Goal: Information Seeking & Learning: Learn about a topic

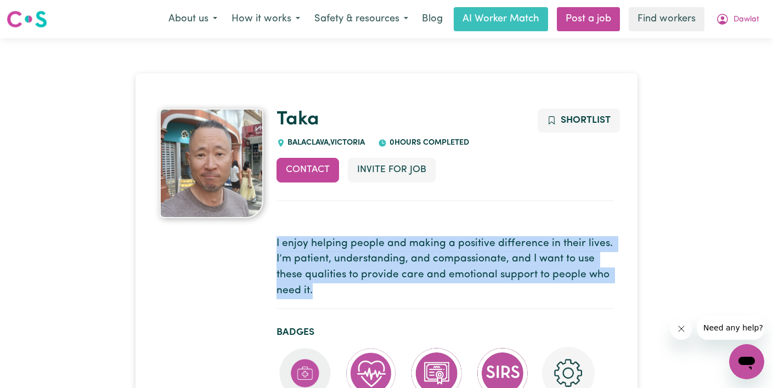
drag, startPoint x: 319, startPoint y: 298, endPoint x: 286, endPoint y: 231, distance: 75.1
click at [286, 231] on section "I enjoy helping people and making a positive difference in their lives. I’m pat…" at bounding box center [444, 269] width 337 height 82
click at [296, 296] on p "I enjoy helping people and making a positive difference in their lives. I’m pat…" at bounding box center [444, 267] width 337 height 63
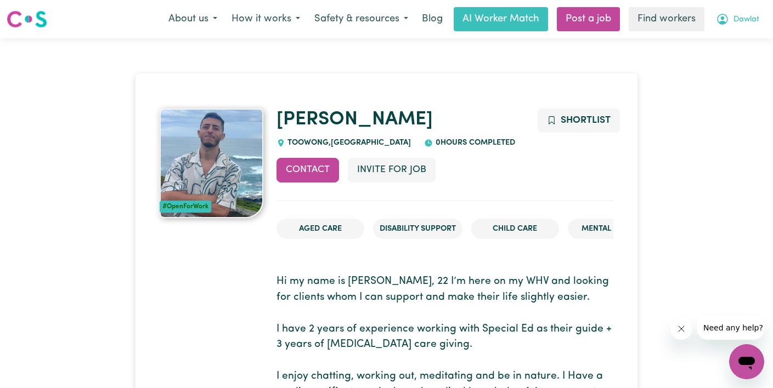
click at [754, 15] on span "Dawlat" at bounding box center [746, 20] width 26 height 12
click at [733, 73] on link "Logout" at bounding box center [722, 63] width 87 height 21
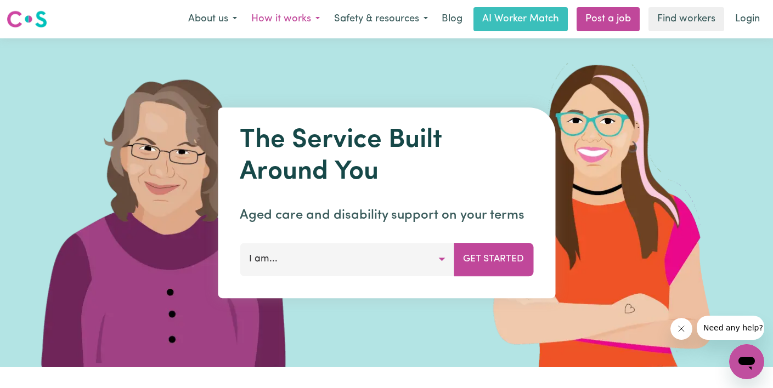
click at [300, 28] on button "How it works" at bounding box center [285, 19] width 83 height 23
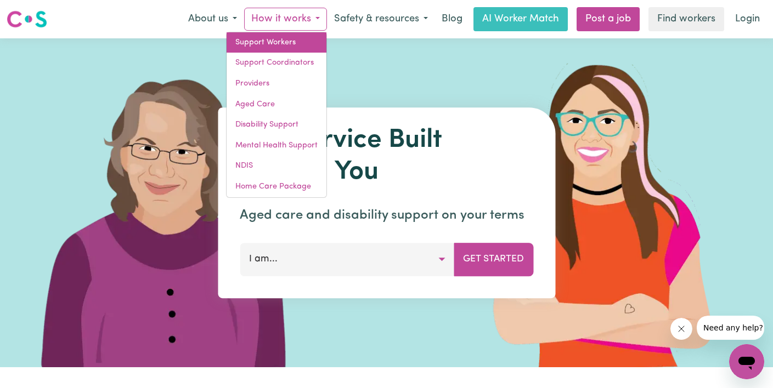
click at [291, 47] on link "Support Workers" at bounding box center [277, 42] width 100 height 21
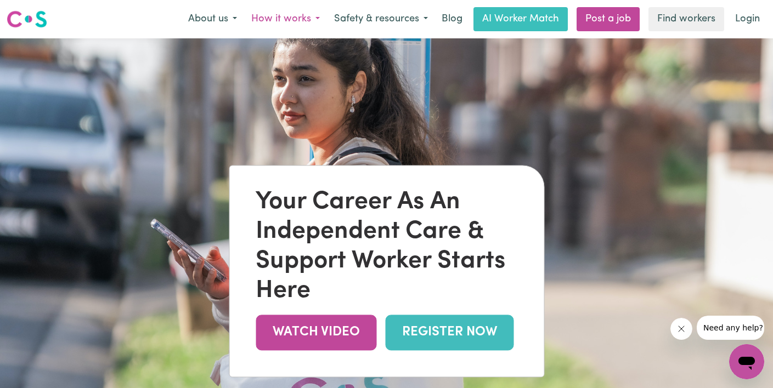
click at [285, 22] on button "How it works" at bounding box center [285, 19] width 83 height 23
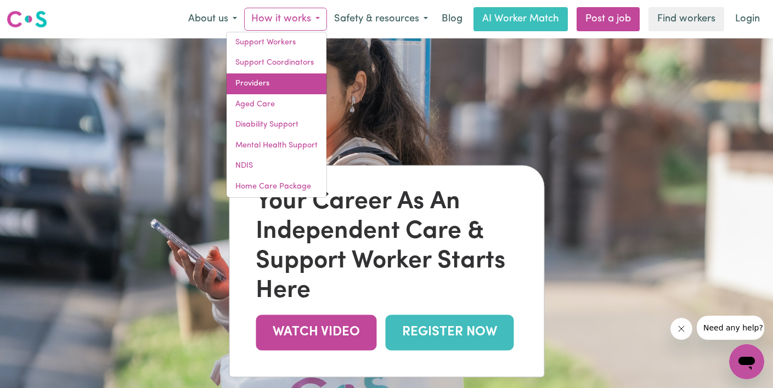
click at [282, 82] on link "Providers" at bounding box center [277, 83] width 100 height 21
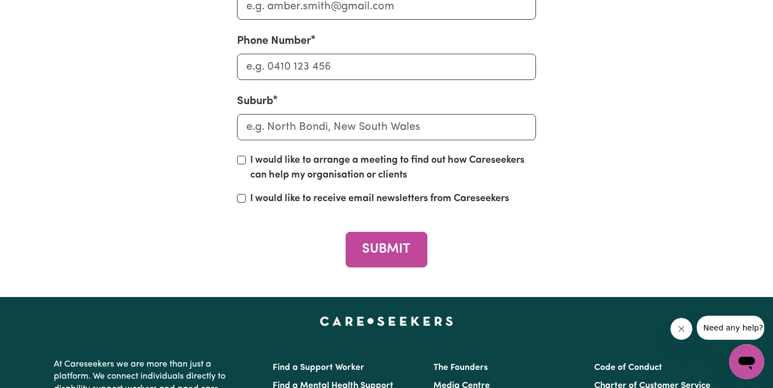
scroll to position [3550, 0]
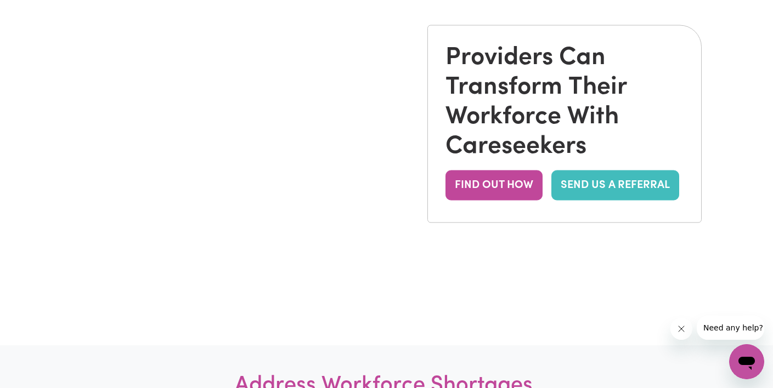
scroll to position [0, 0]
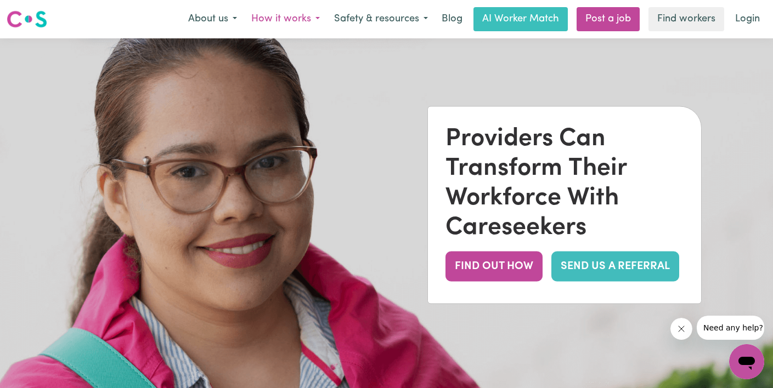
click at [282, 23] on button "How it works" at bounding box center [285, 19] width 83 height 23
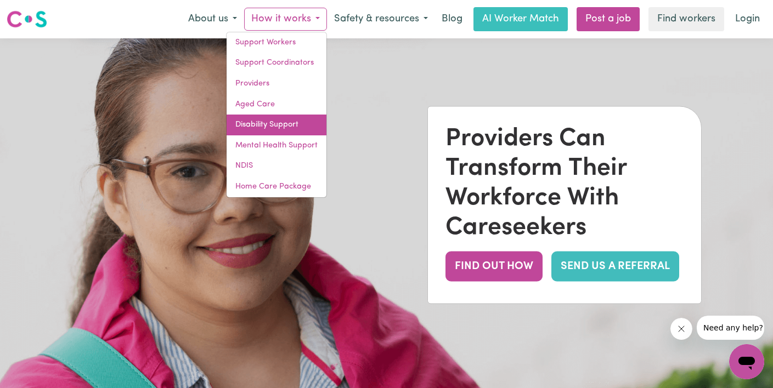
click at [277, 124] on link "Disability Support" at bounding box center [277, 125] width 100 height 21
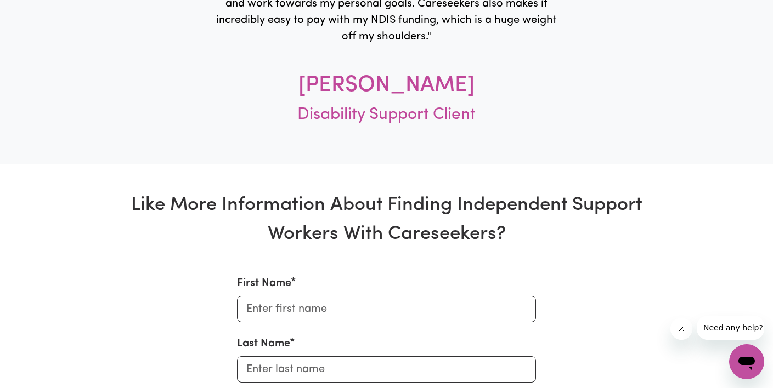
scroll to position [3137, 0]
